Goal: Information Seeking & Learning: Check status

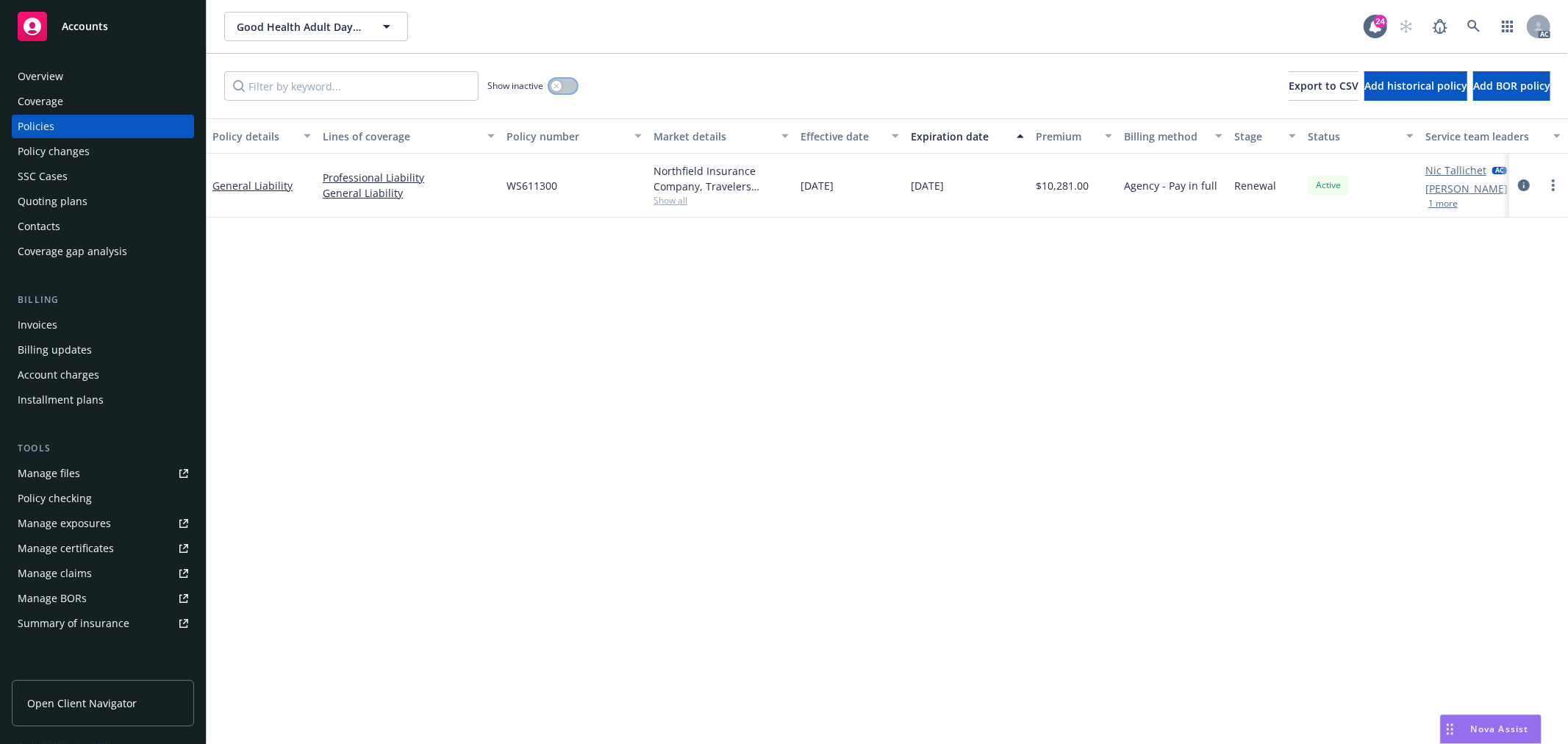
click at [552, 82] on div "button" at bounding box center [556, 86] width 10 height 10
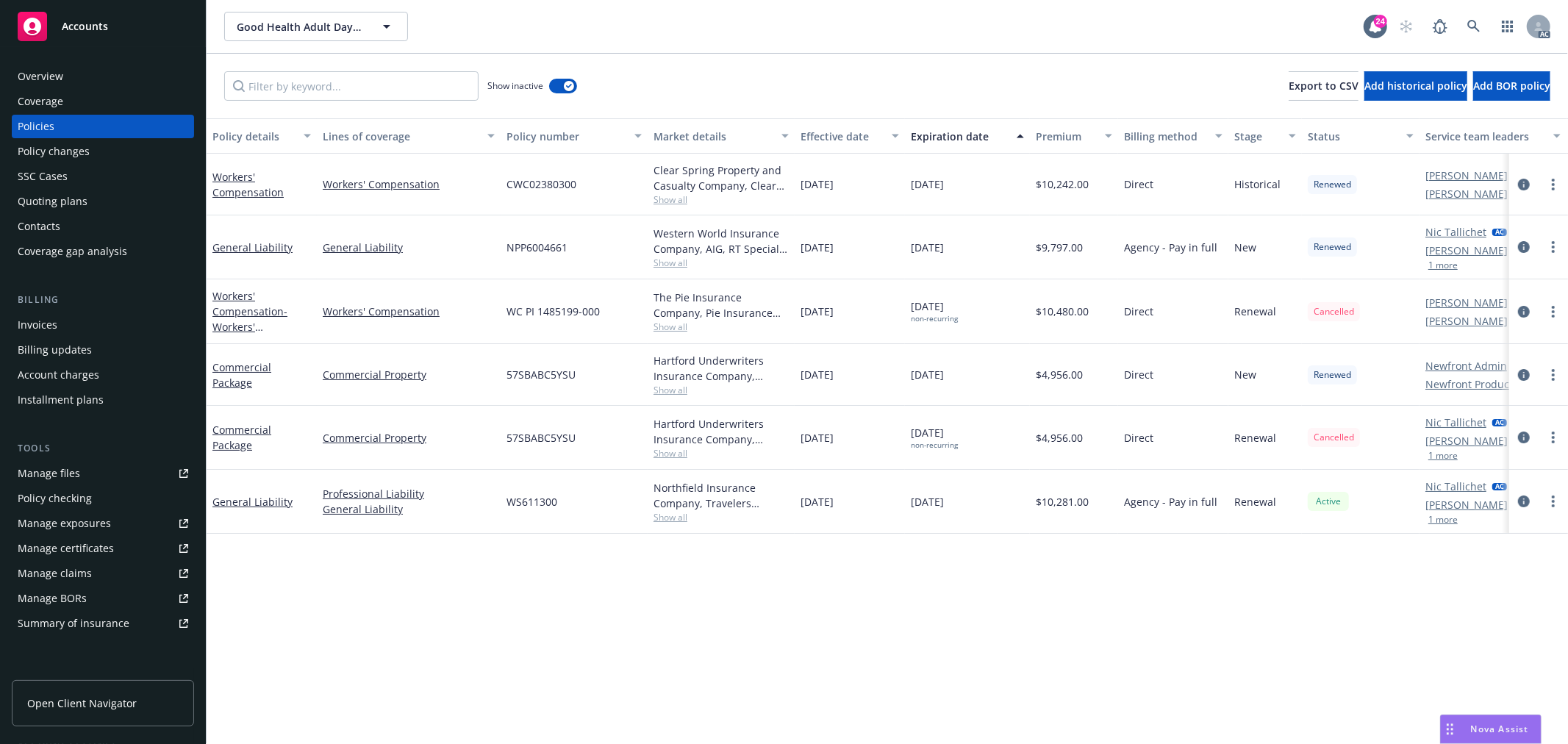
click at [970, 136] on div "Expiration date" at bounding box center [959, 135] width 97 height 15
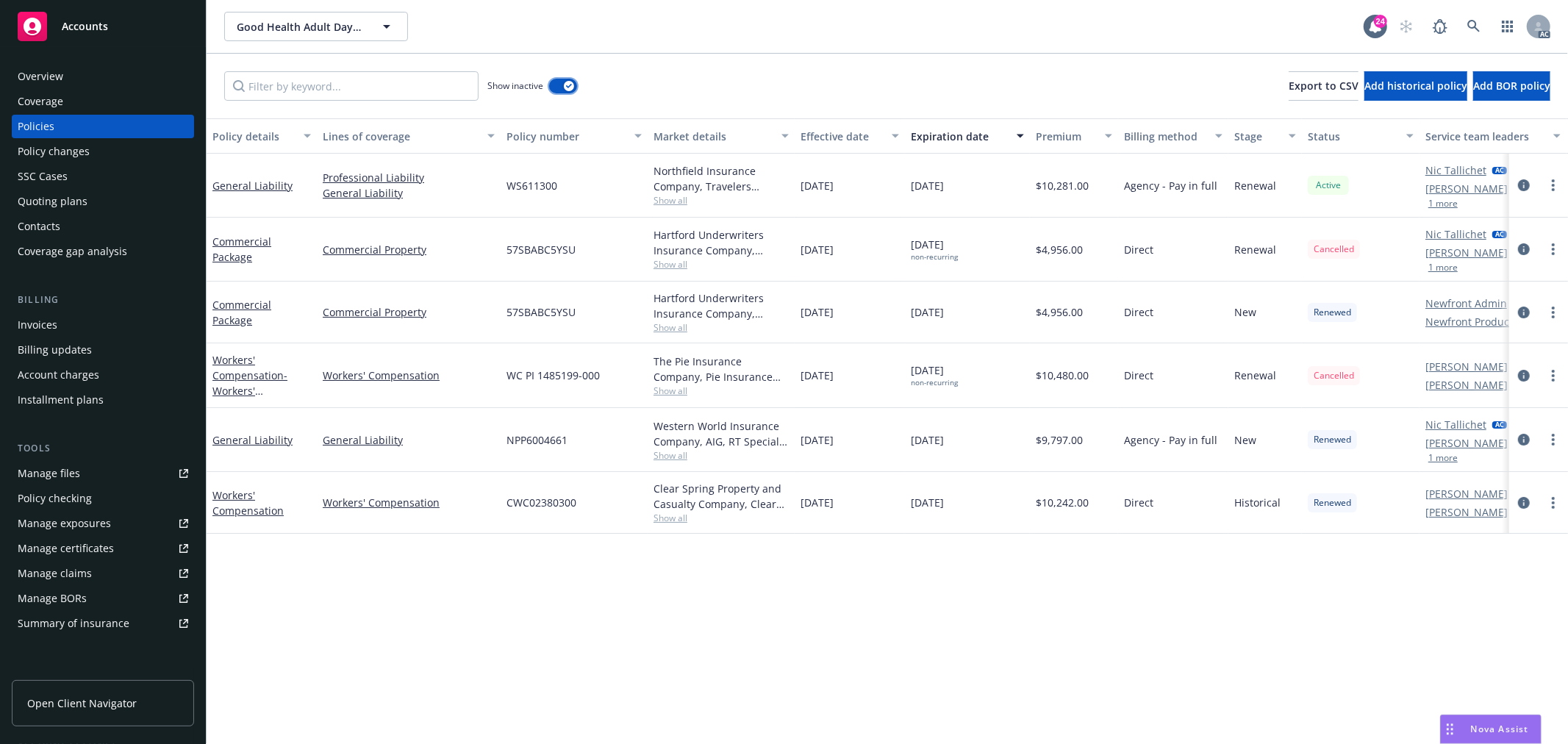
click at [556, 92] on button "button" at bounding box center [562, 86] width 28 height 14
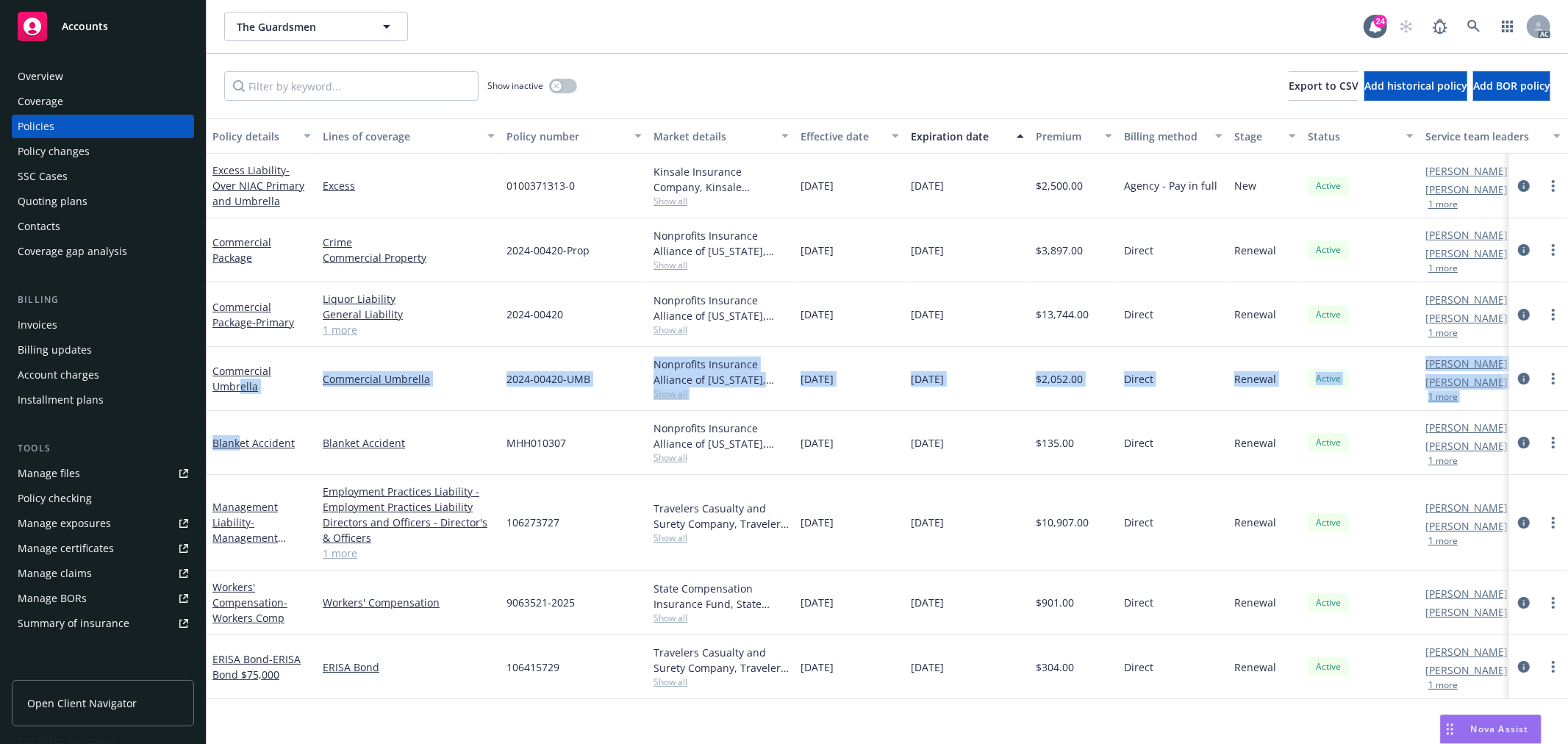
drag, startPoint x: 237, startPoint y: 442, endPoint x: 239, endPoint y: 393, distance: 49.0
click at [239, 393] on div "Excess Liability - Over NIAC Primary and Umbrella Excess 0100371313-0 Kinsale I…" at bounding box center [916, 388] width 1419 height 470
click at [257, 385] on div "Commercial Umbrella" at bounding box center [261, 378] width 98 height 31
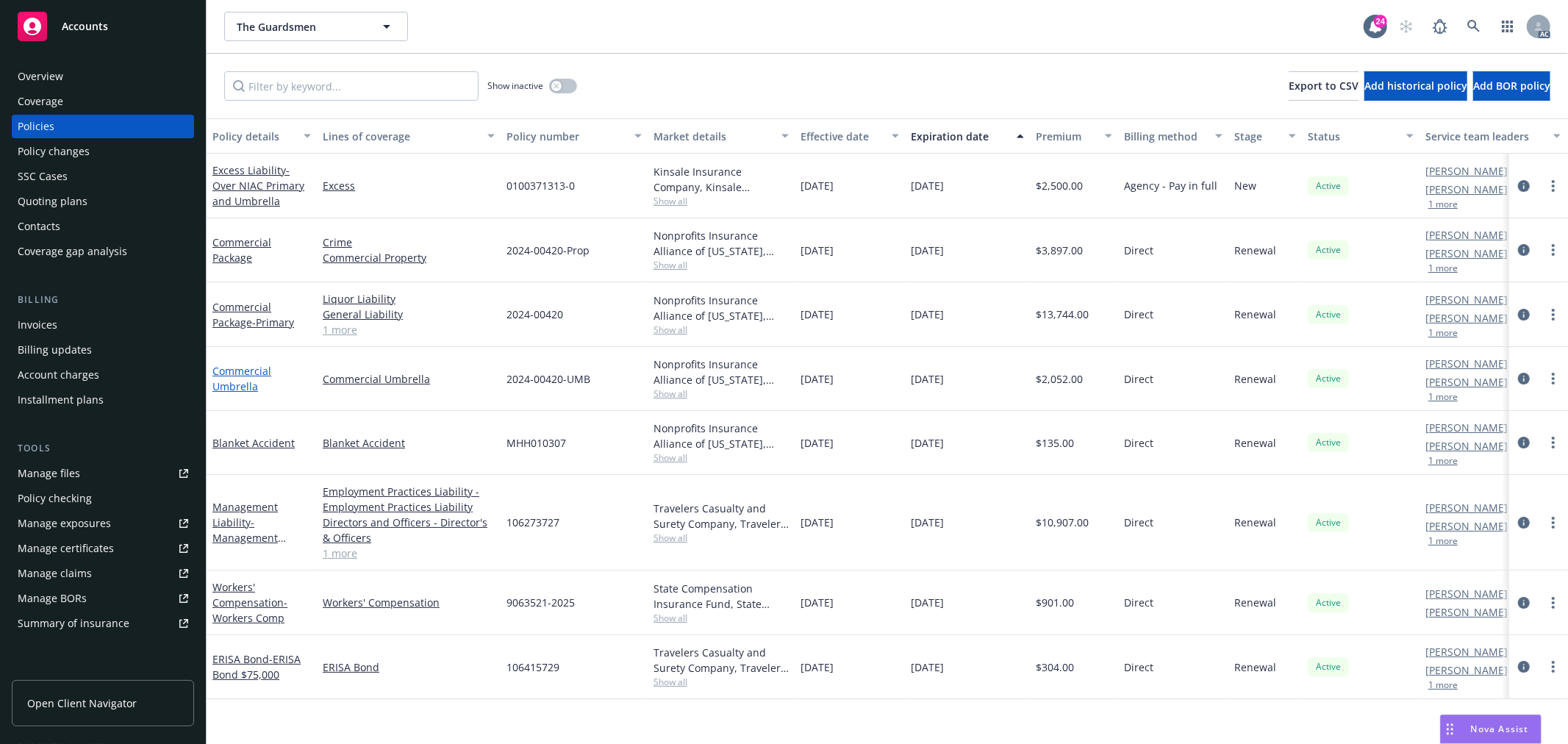
click at [247, 385] on link "Commercial Umbrella" at bounding box center [241, 378] width 59 height 30
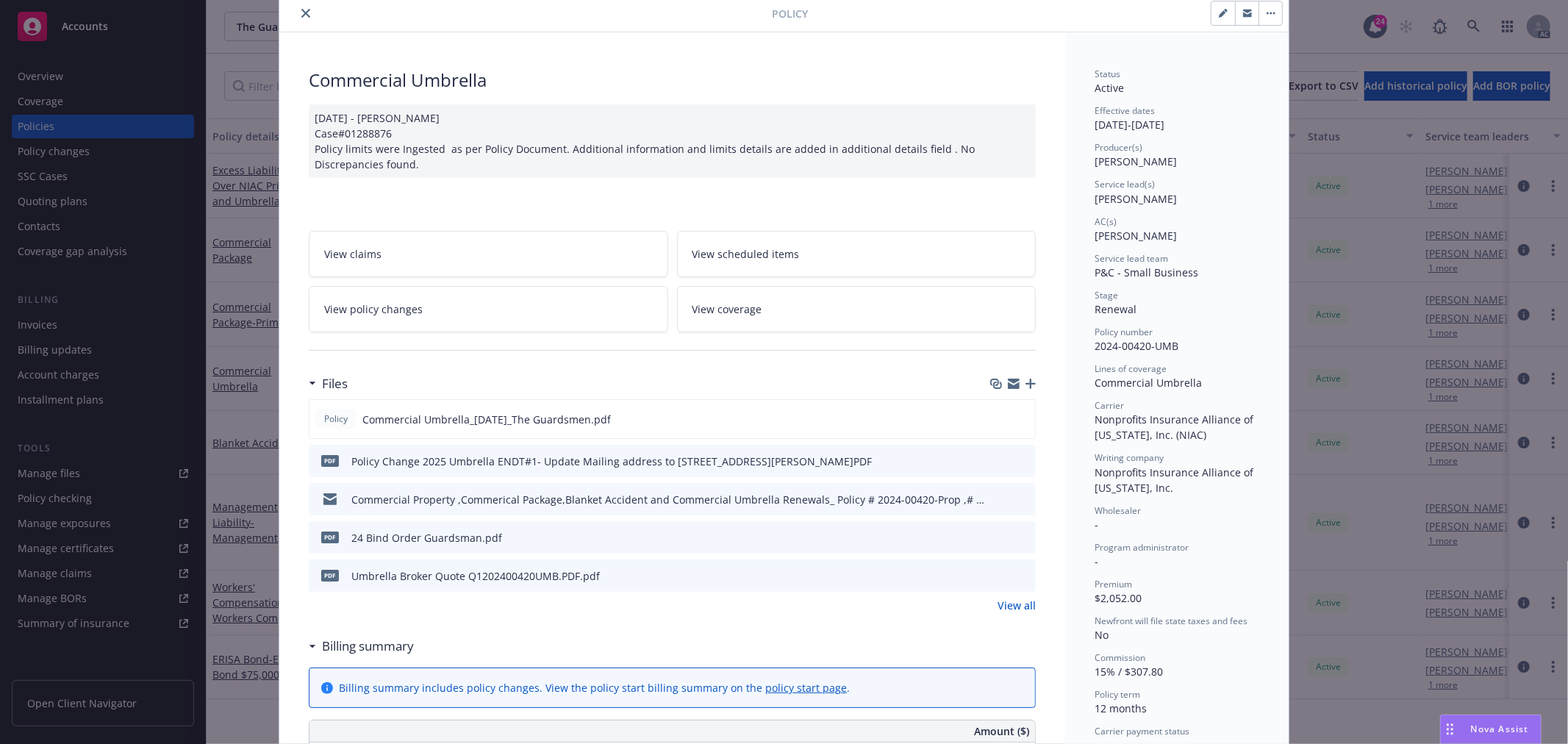
scroll to position [81, 0]
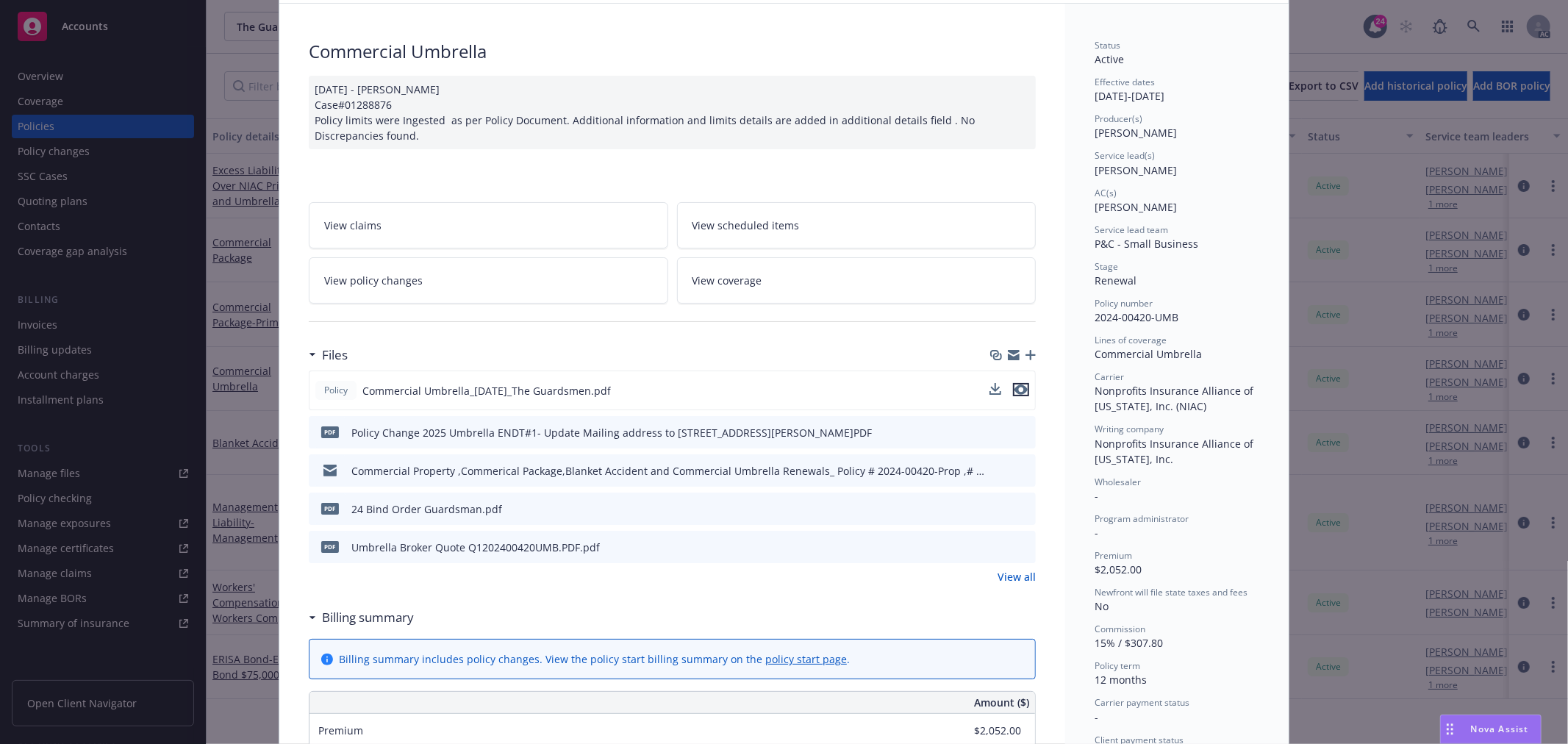
click at [1016, 387] on icon "preview file" at bounding box center [1021, 389] width 14 height 10
click at [380, 274] on span "View policy changes" at bounding box center [373, 280] width 98 height 15
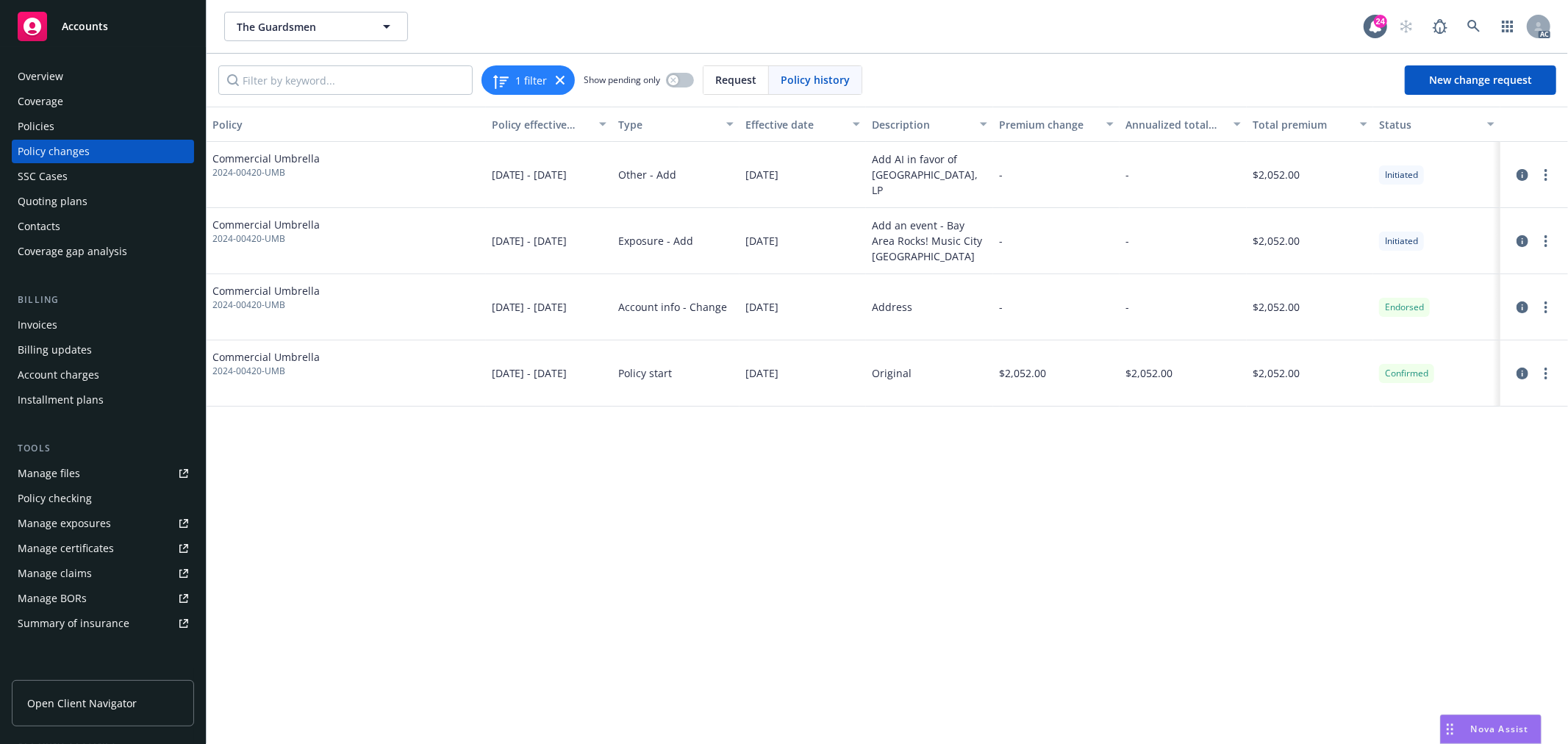
click at [60, 118] on div "Policies" at bounding box center [103, 126] width 171 height 23
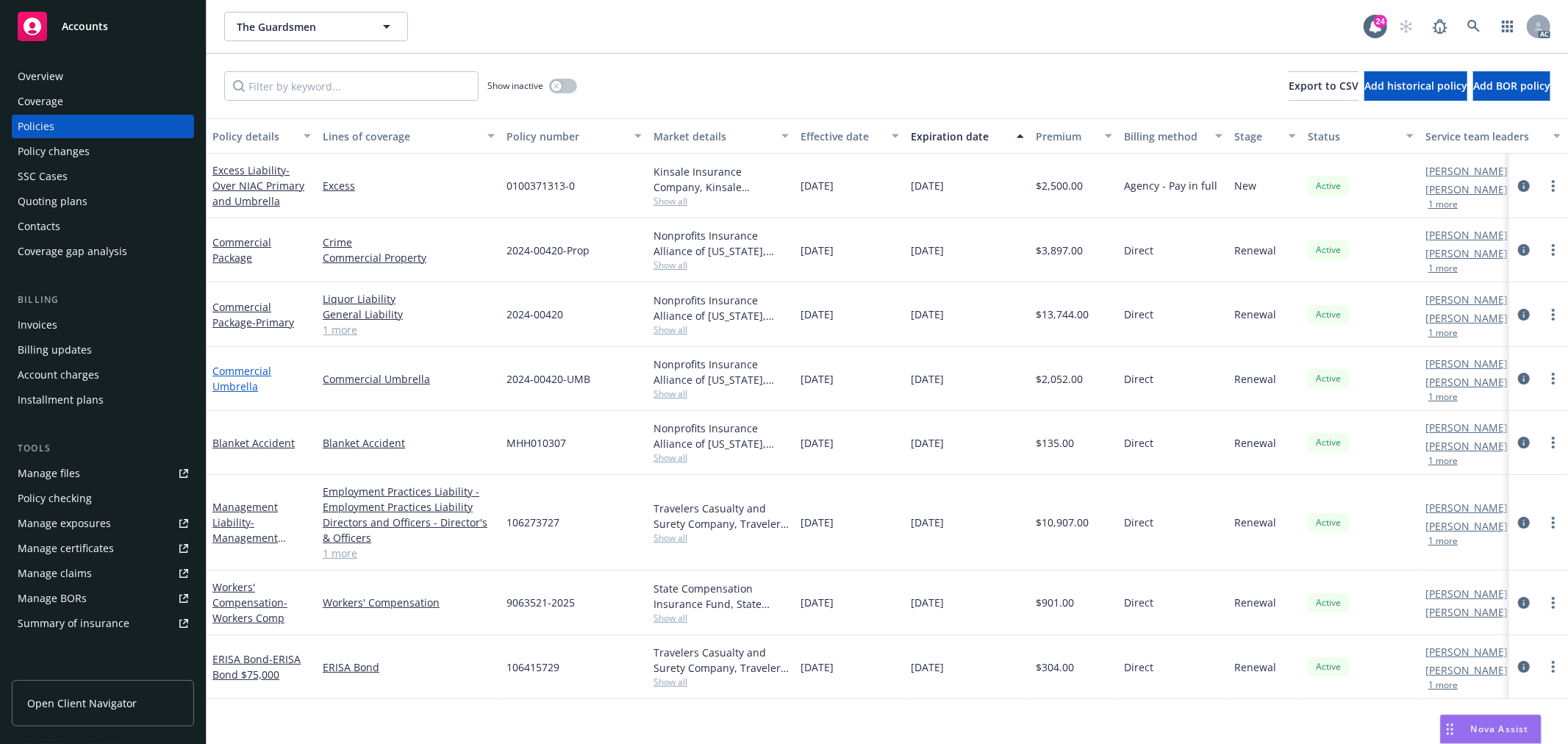
click at [247, 387] on link "Commercial Umbrella" at bounding box center [241, 378] width 59 height 30
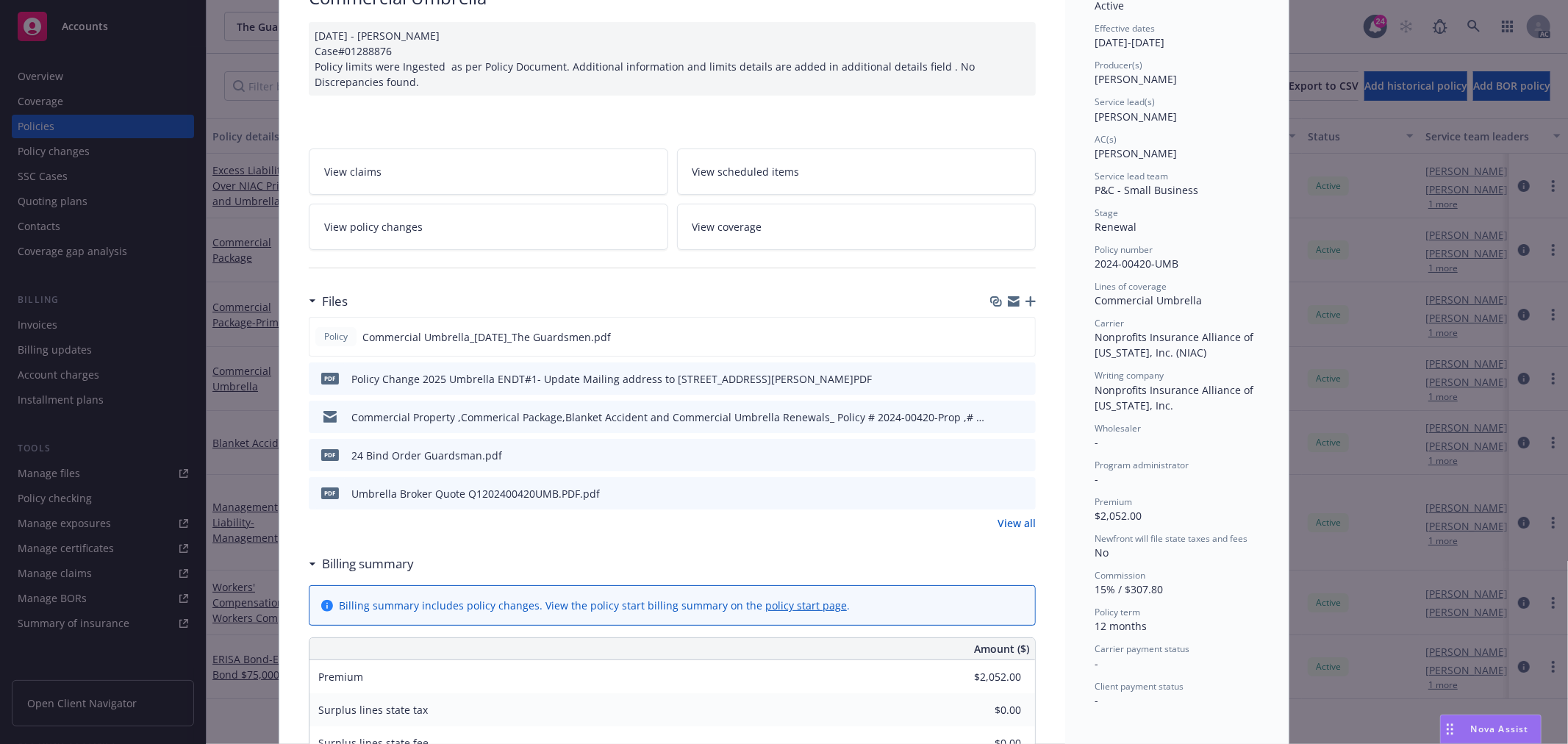
scroll to position [126, 0]
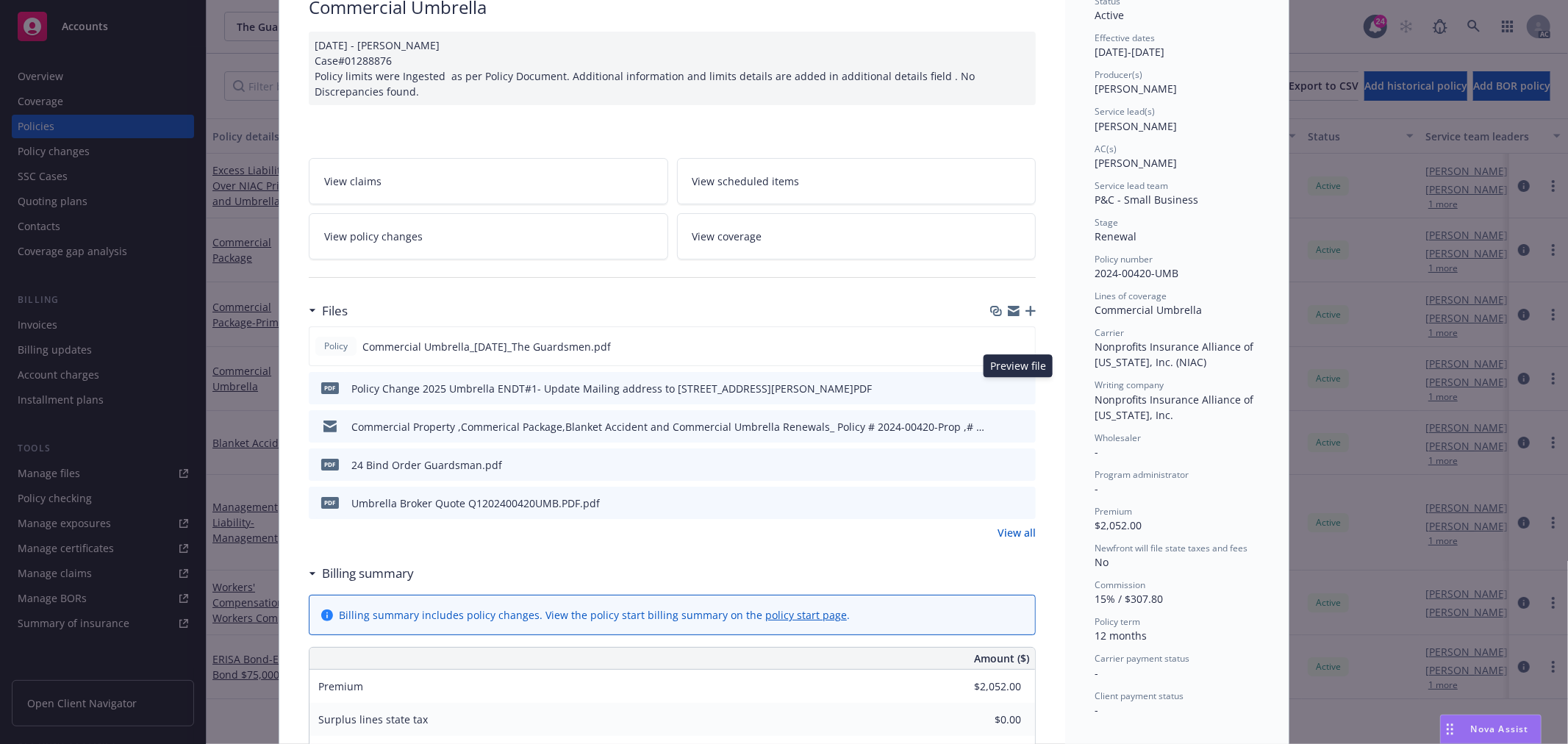
click at [1016, 388] on icon "preview file" at bounding box center [1022, 386] width 14 height 10
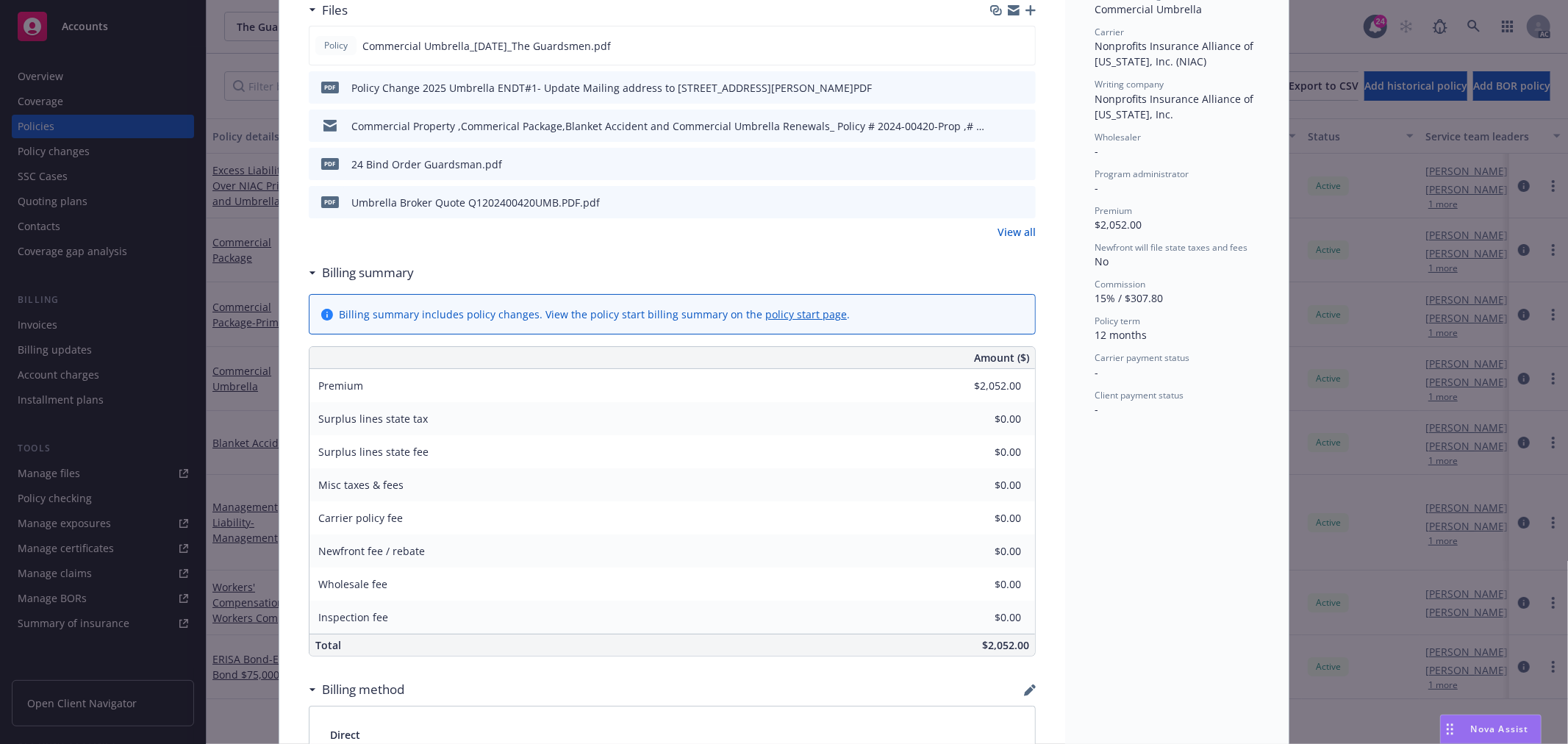
scroll to position [289, 0]
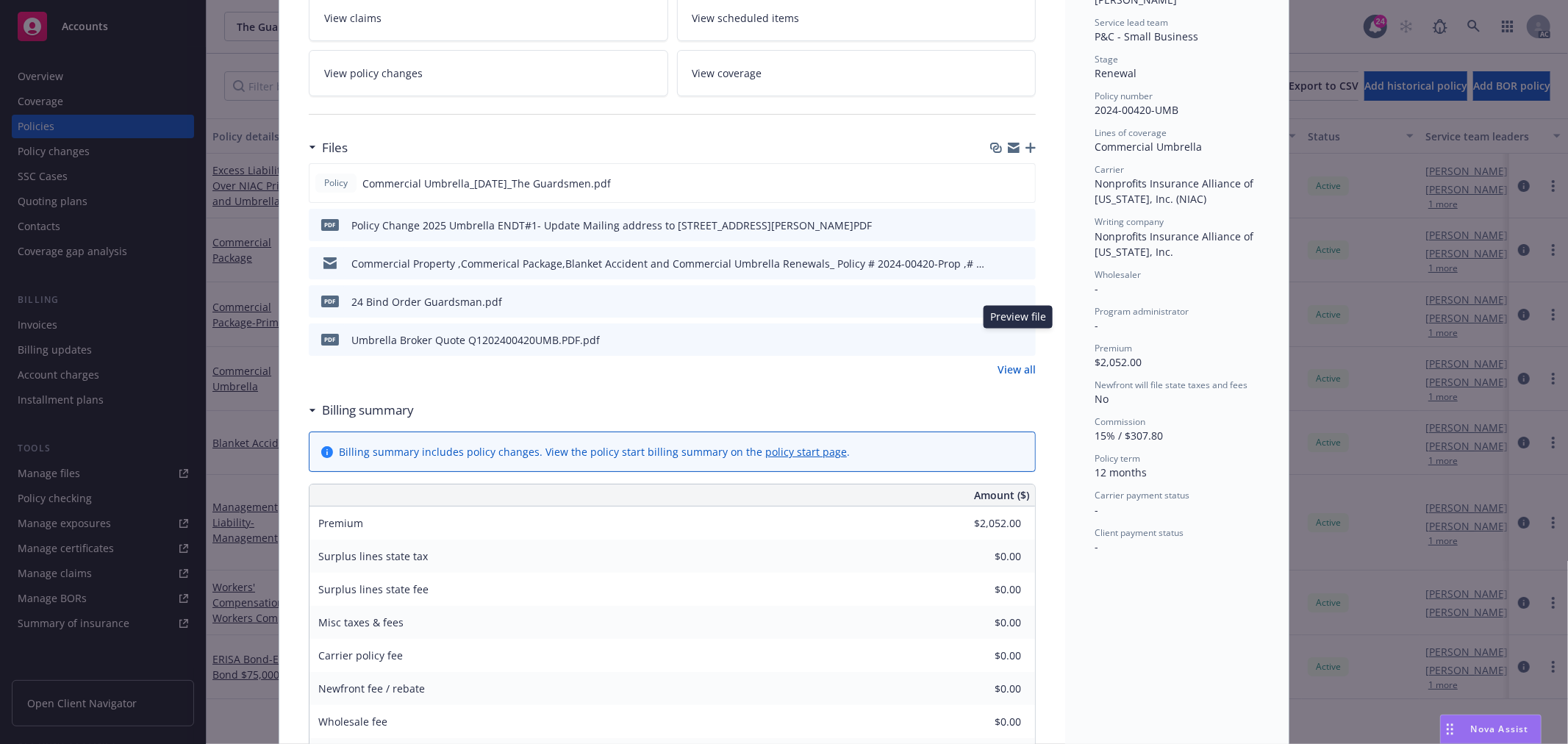
click at [1016, 339] on icon "preview file" at bounding box center [1022, 339] width 14 height 10
click at [1016, 302] on icon "preview file" at bounding box center [1022, 300] width 14 height 10
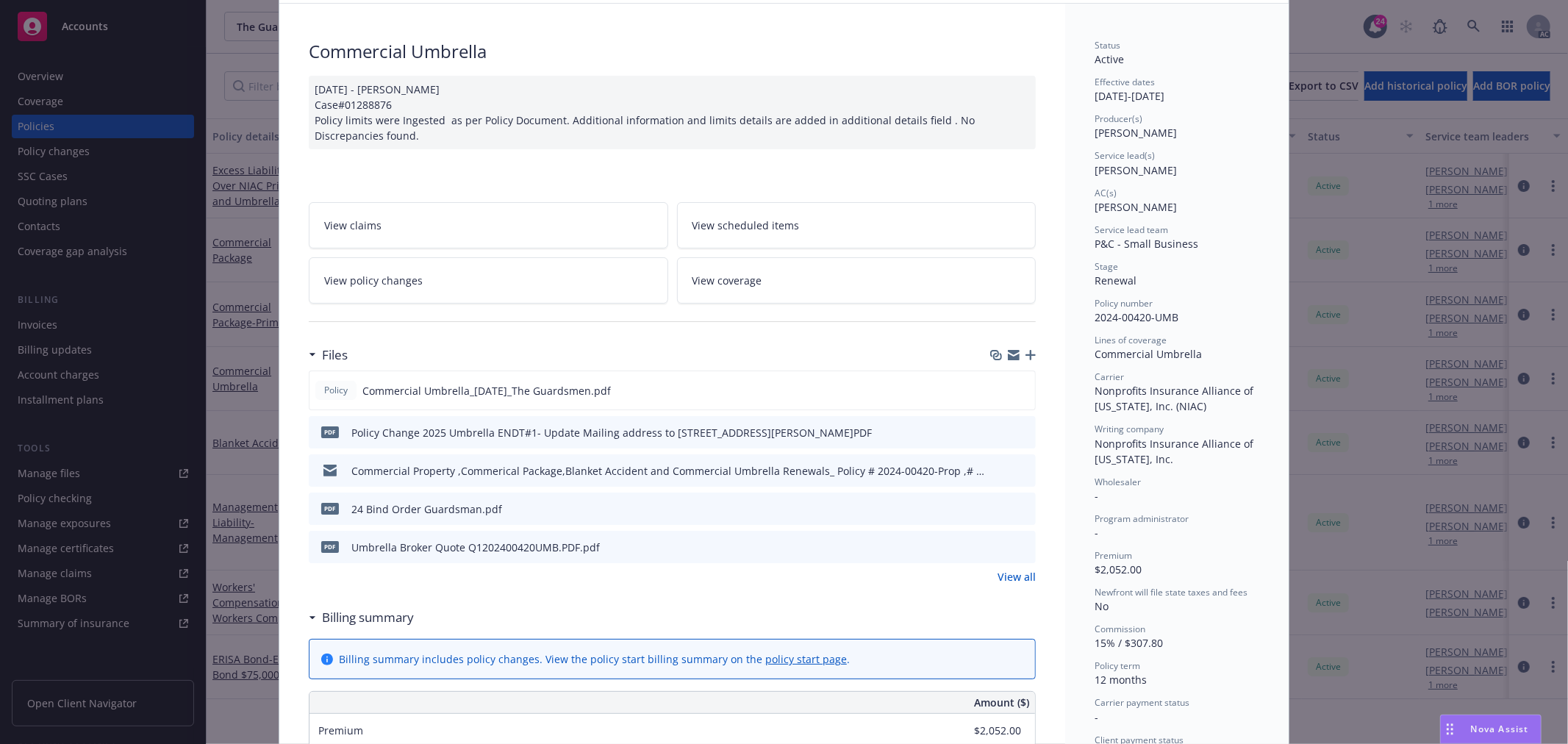
scroll to position [0, 0]
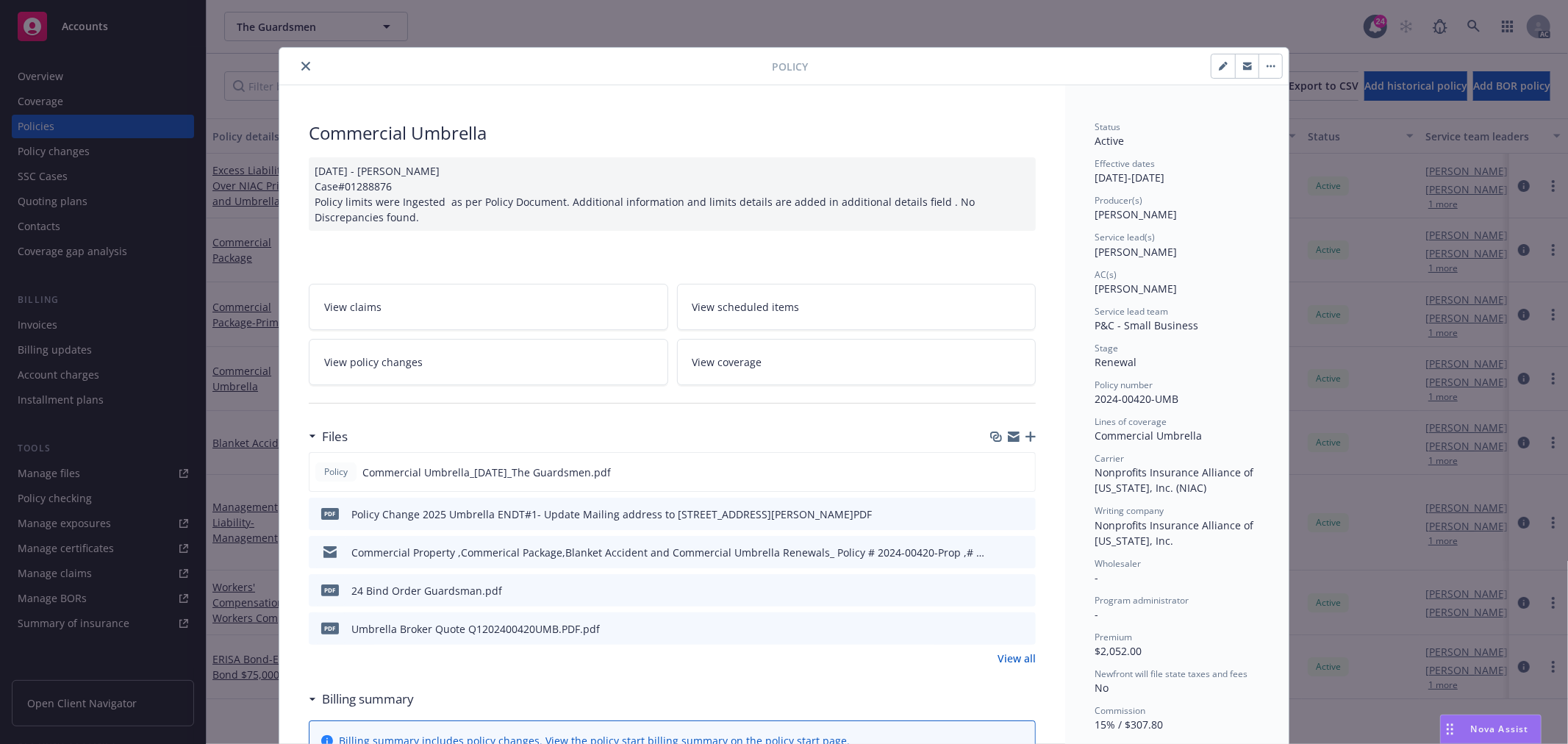
click at [302, 68] on icon "close" at bounding box center [306, 66] width 9 height 9
